Goal: Task Accomplishment & Management: Use online tool/utility

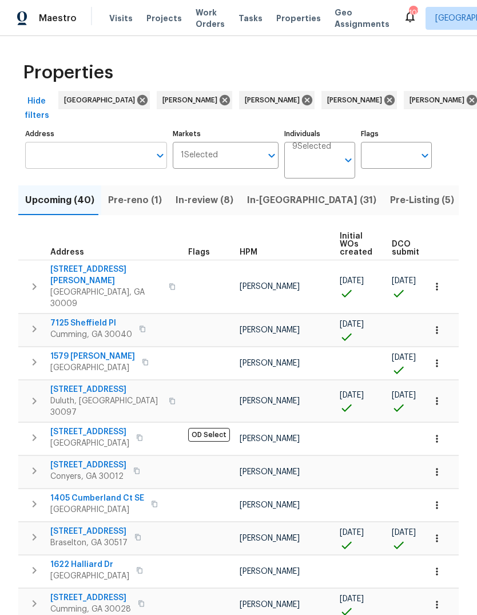
click at [83, 158] on input "Address" at bounding box center [87, 155] width 125 height 27
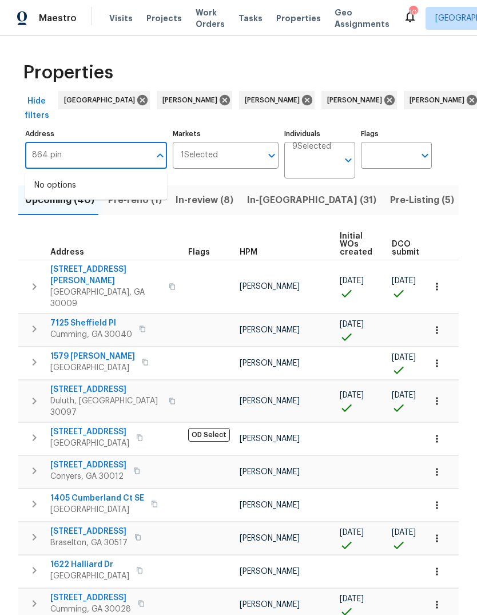
type input "864 pine"
click at [220, 102] on icon at bounding box center [225, 100] width 10 height 10
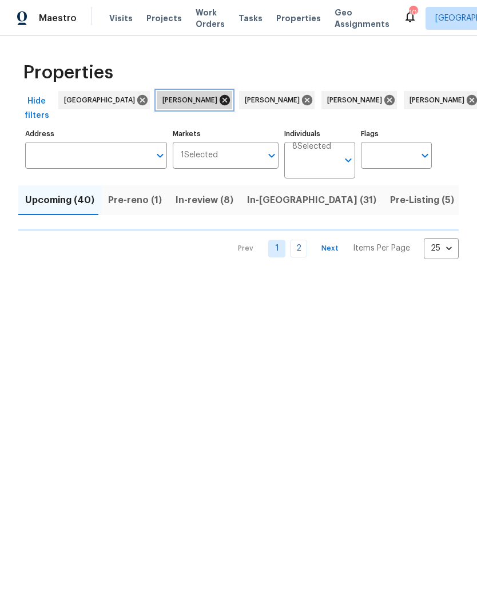
click at [220, 100] on icon at bounding box center [225, 100] width 10 height 10
click at [218, 96] on icon at bounding box center [224, 100] width 13 height 13
click at [220, 100] on icon at bounding box center [225, 100] width 10 height 10
click at [220, 102] on icon at bounding box center [225, 100] width 10 height 10
click at [220, 98] on icon at bounding box center [225, 100] width 10 height 10
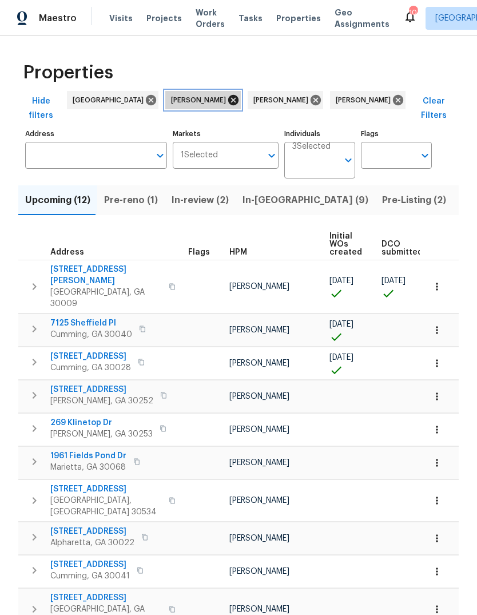
click at [227, 98] on icon at bounding box center [233, 100] width 13 height 13
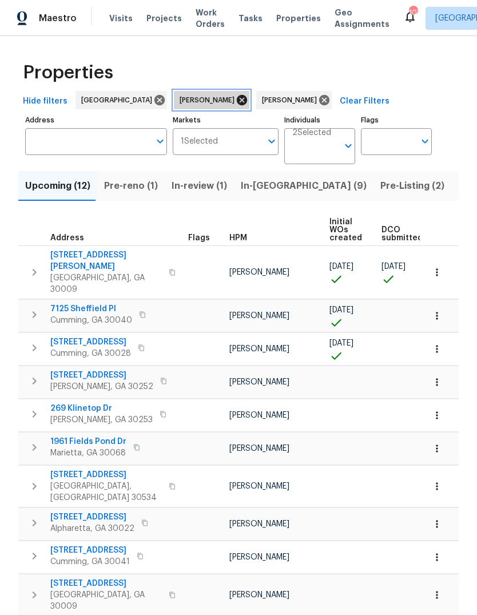
click at [237, 100] on icon at bounding box center [242, 100] width 10 height 10
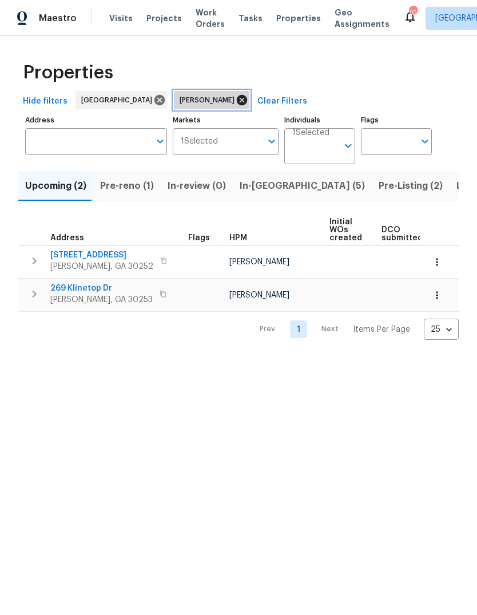
click at [237, 104] on icon at bounding box center [242, 100] width 10 height 10
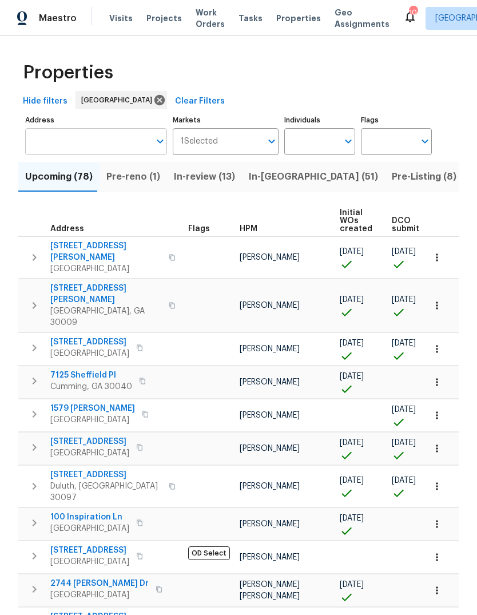
click at [104, 145] on input "Address" at bounding box center [87, 141] width 125 height 27
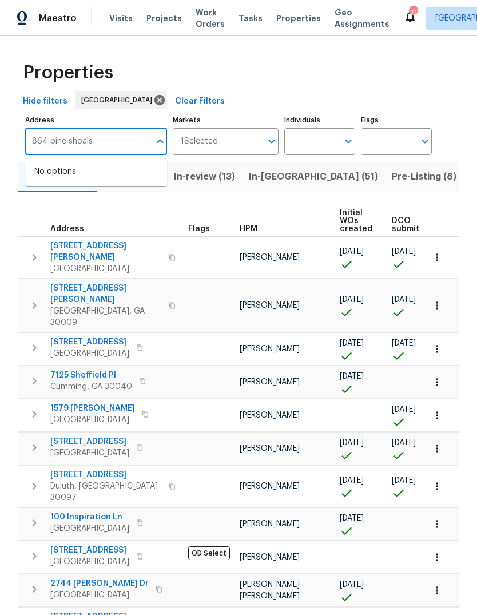
click at [74, 136] on input "864 pine shoals" at bounding box center [87, 141] width 125 height 27
click at [112, 141] on input "864 pine shoals" at bounding box center [87, 141] width 125 height 27
click at [47, 138] on input "864 pine shoals" at bounding box center [87, 141] width 125 height 27
click at [94, 141] on input "pine shoals" at bounding box center [87, 141] width 125 height 27
type input "p"
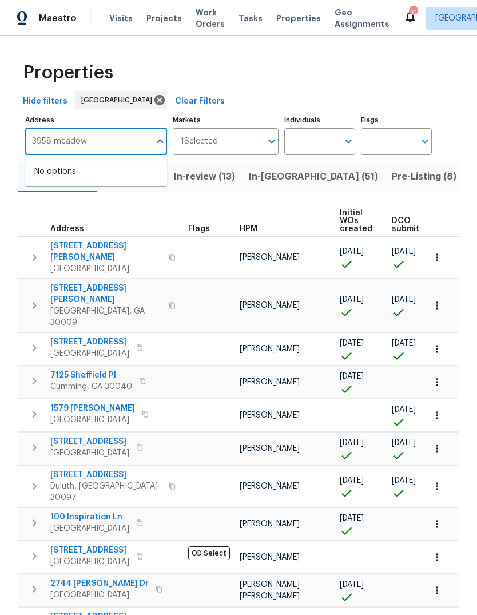
click at [34, 142] on input "3958 meadow" at bounding box center [87, 141] width 125 height 27
type input "4958 meadow"
click at [110, 176] on li "[STREET_ADDRESS]" at bounding box center [96, 171] width 142 height 19
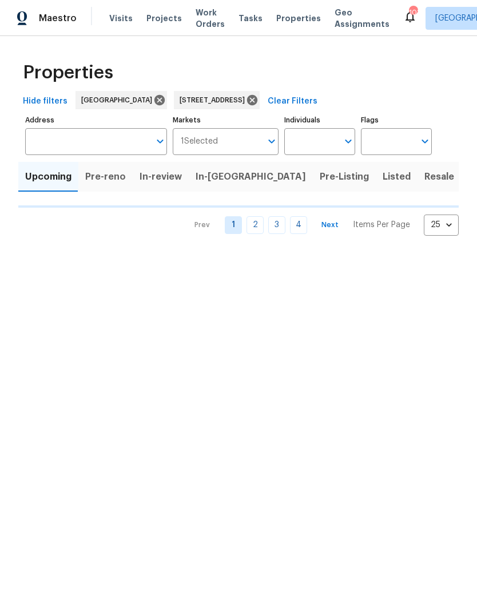
type input "[STREET_ADDRESS]"
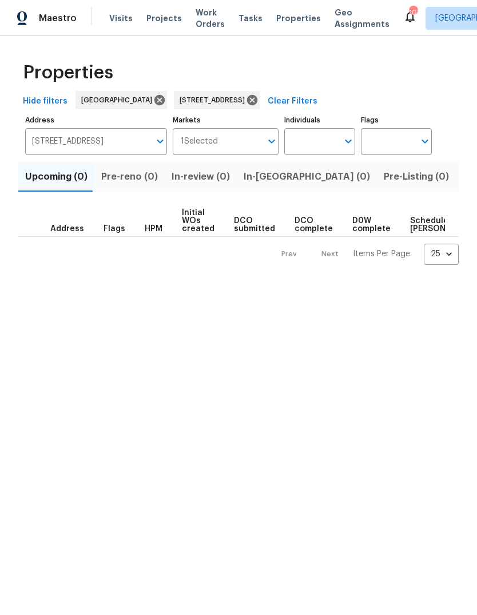
click at [463, 177] on span "Listed (1)" at bounding box center [483, 177] width 41 height 16
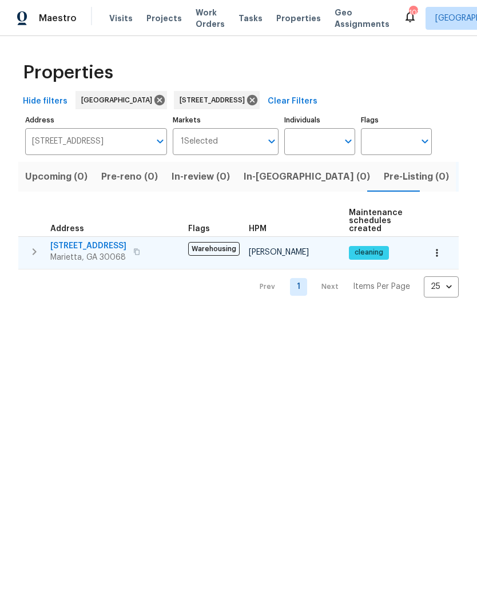
click at [81, 251] on span "[STREET_ADDRESS]" at bounding box center [88, 245] width 76 height 11
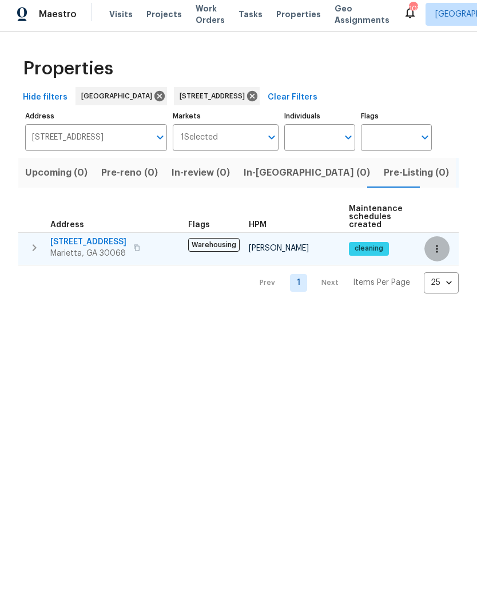
click at [440, 251] on icon "button" at bounding box center [436, 252] width 11 height 11
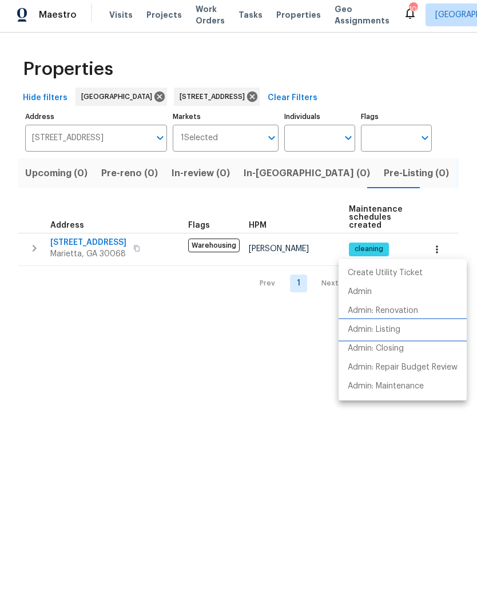
click at [391, 330] on p "Admin: Listing" at bounding box center [374, 333] width 53 height 12
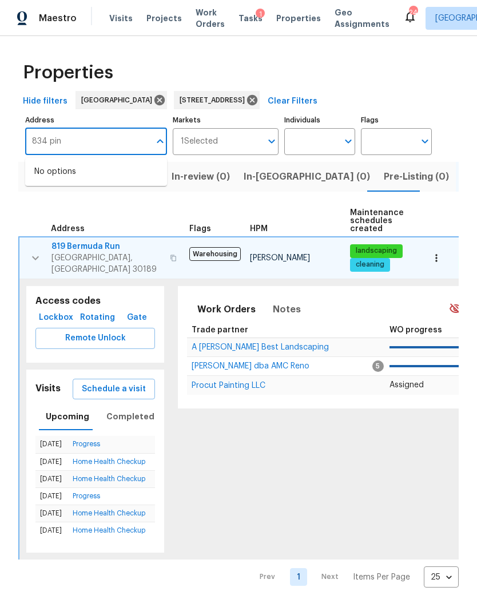
type input "834 pine"
click at [100, 170] on li "[STREET_ADDRESS]" at bounding box center [96, 171] width 142 height 19
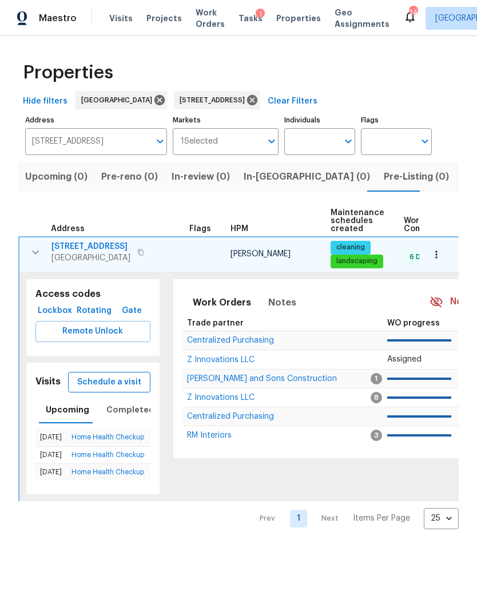
click at [113, 383] on span "Schedule a visit" at bounding box center [109, 382] width 64 height 14
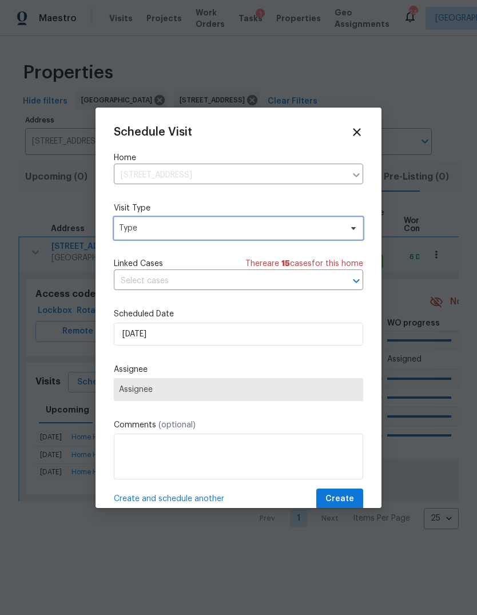
click at [210, 226] on span "Type" at bounding box center [230, 227] width 222 height 11
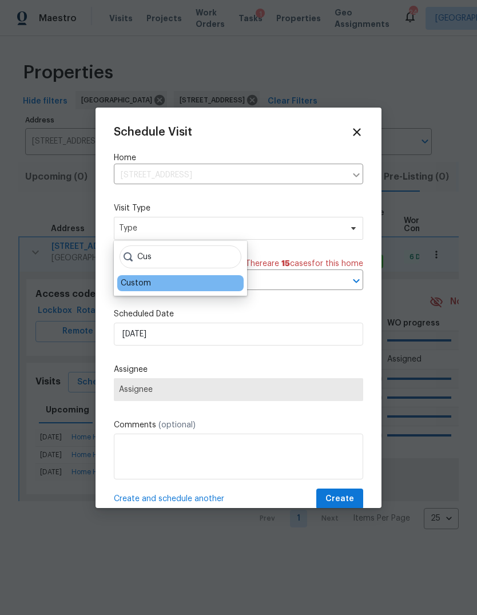
type input "Cus"
click at [150, 285] on div "Custom" at bounding box center [136, 282] width 30 height 11
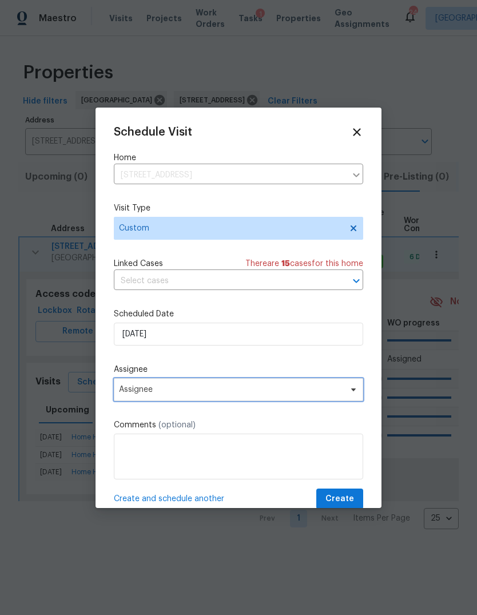
click at [196, 392] on span "Assignee" at bounding box center [231, 389] width 224 height 9
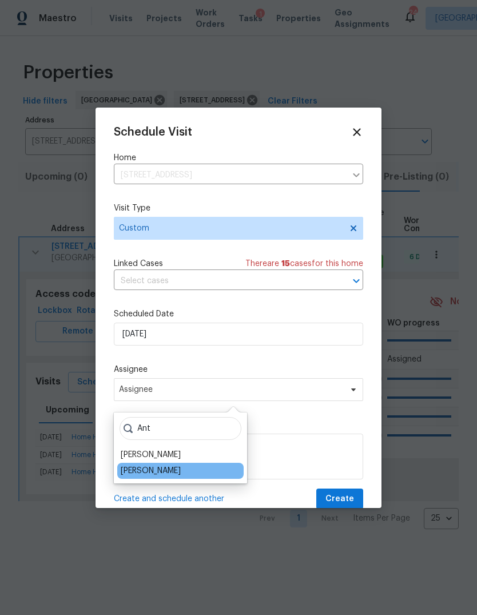
type input "Ant"
click at [161, 475] on div "[PERSON_NAME]" at bounding box center [151, 470] width 60 height 11
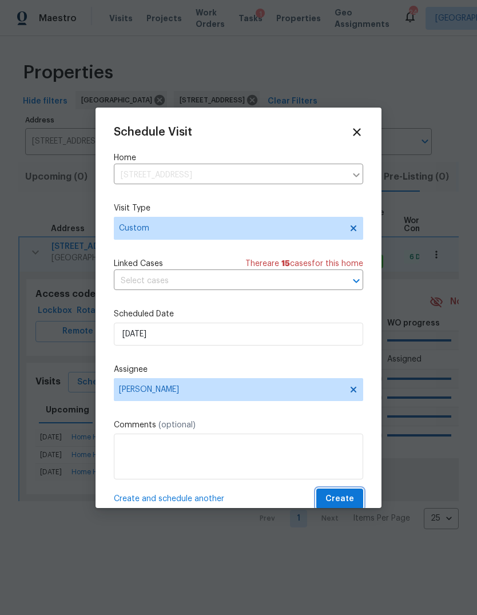
click at [343, 502] on span "Create" at bounding box center [339, 499] width 29 height 14
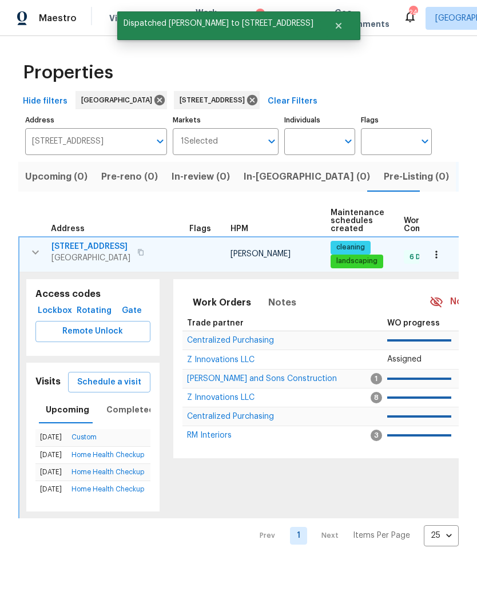
click at [448, 250] on button "button" at bounding box center [436, 254] width 25 height 25
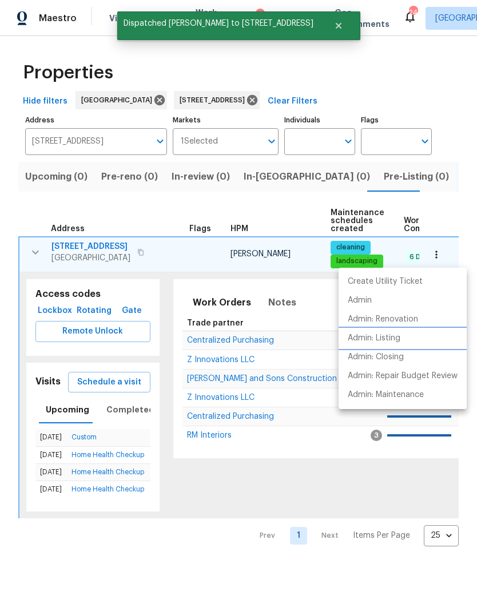
click at [405, 343] on li "Admin: Listing" at bounding box center [403, 338] width 128 height 19
